Goal: Information Seeking & Learning: Find specific fact

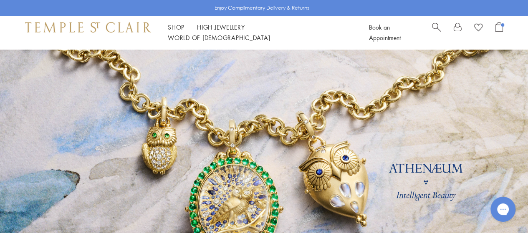
click at [434, 31] on span "Search" at bounding box center [436, 26] width 9 height 9
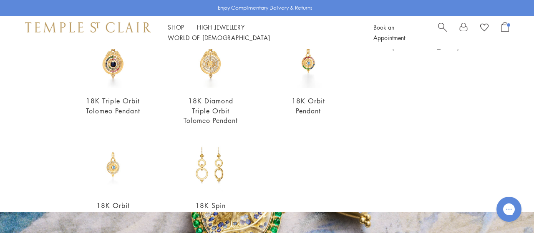
scroll to position [98, 0]
type input "**********"
click at [106, 71] on img at bounding box center [113, 60] width 56 height 56
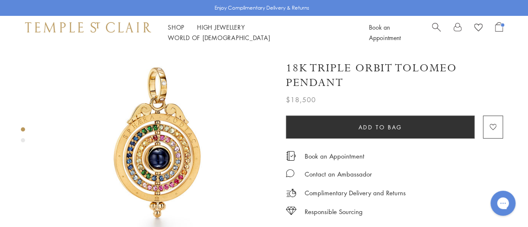
scroll to position [115, 0]
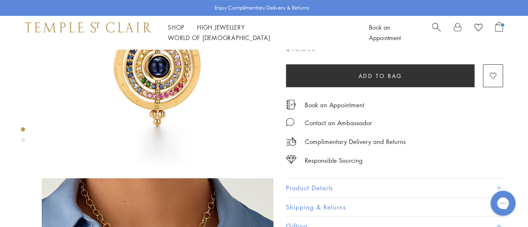
click at [316, 179] on button "Product Details" at bounding box center [394, 188] width 217 height 19
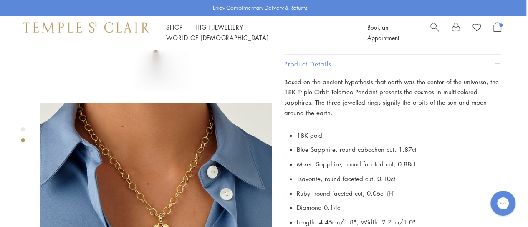
scroll to position [224, 2]
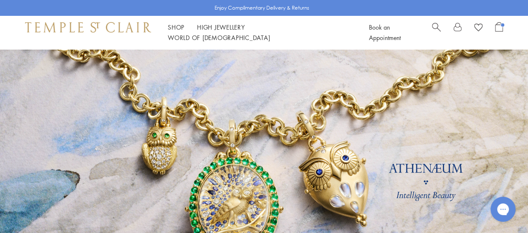
click at [437, 31] on span "Search" at bounding box center [436, 26] width 9 height 9
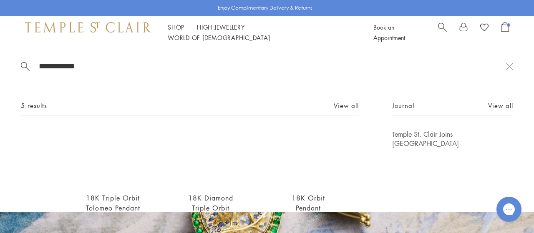
scroll to position [20, 0]
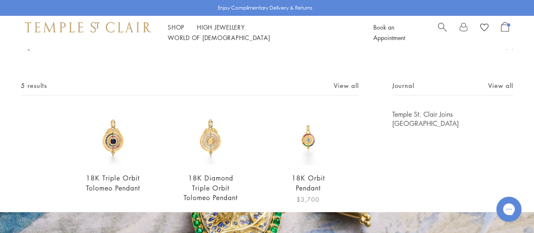
type input "**********"
click at [295, 135] on img at bounding box center [308, 138] width 56 height 56
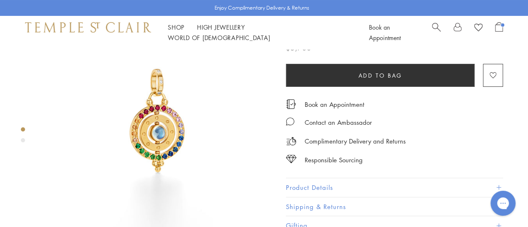
scroll to position [46, 0]
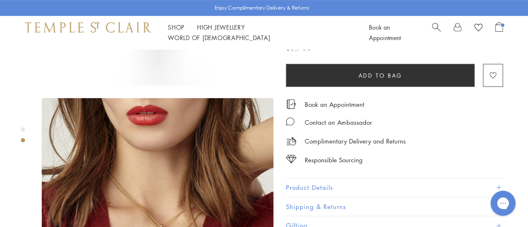
click at [322, 188] on button "Product Details" at bounding box center [394, 187] width 217 height 19
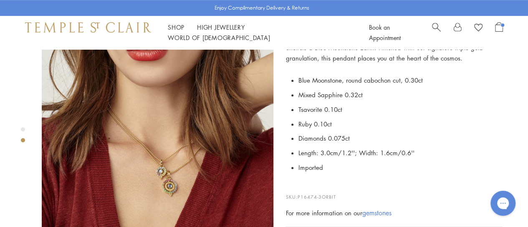
scroll to position [260, 0]
drag, startPoint x: 341, startPoint y: 184, endPoint x: 300, endPoint y: 184, distance: 41.7
click at [300, 184] on p "SKU: P16474-3ORBIT" at bounding box center [394, 192] width 217 height 16
copy span "P16474-3ORBIT"
click at [350, 159] on li "Imported" at bounding box center [400, 166] width 205 height 15
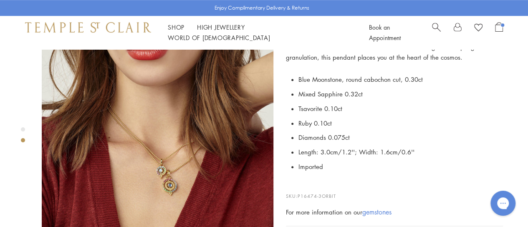
scroll to position [0, 0]
